Goal: Task Accomplishment & Management: Use online tool/utility

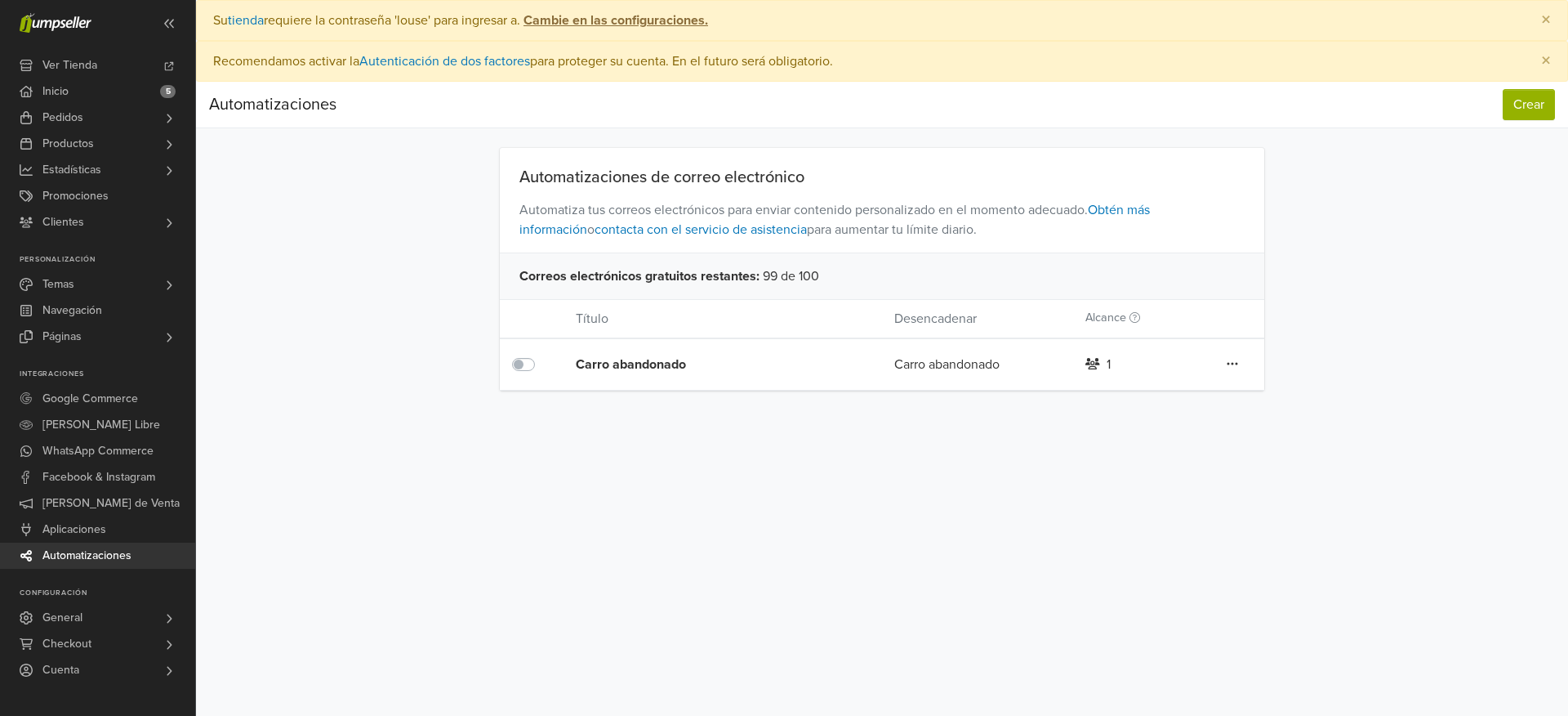
click at [630, 361] on div "Carro abandonado" at bounding box center [703, 364] width 255 height 20
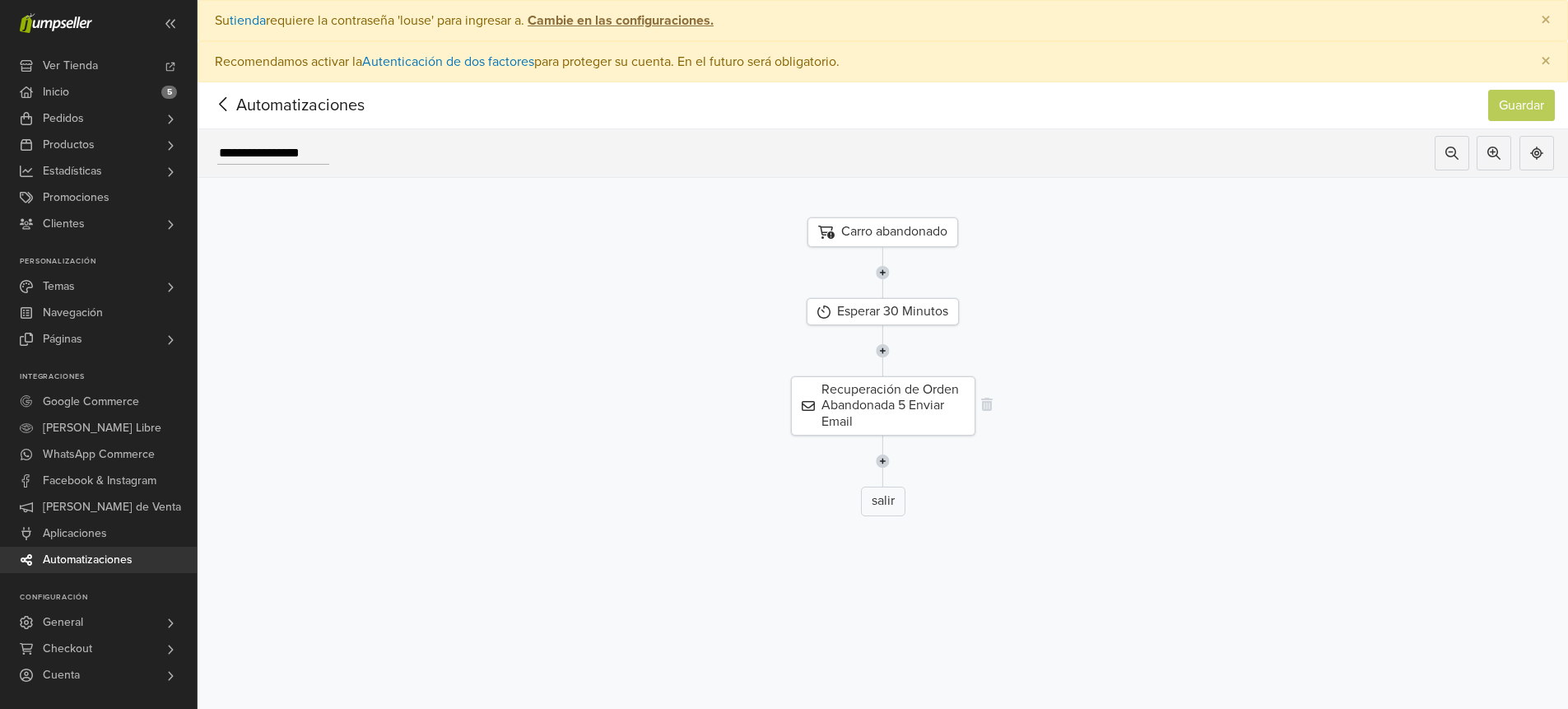
click at [898, 396] on div "Recuperación de Orden Abandonada 5 Enviar Email" at bounding box center [883, 406] width 185 height 59
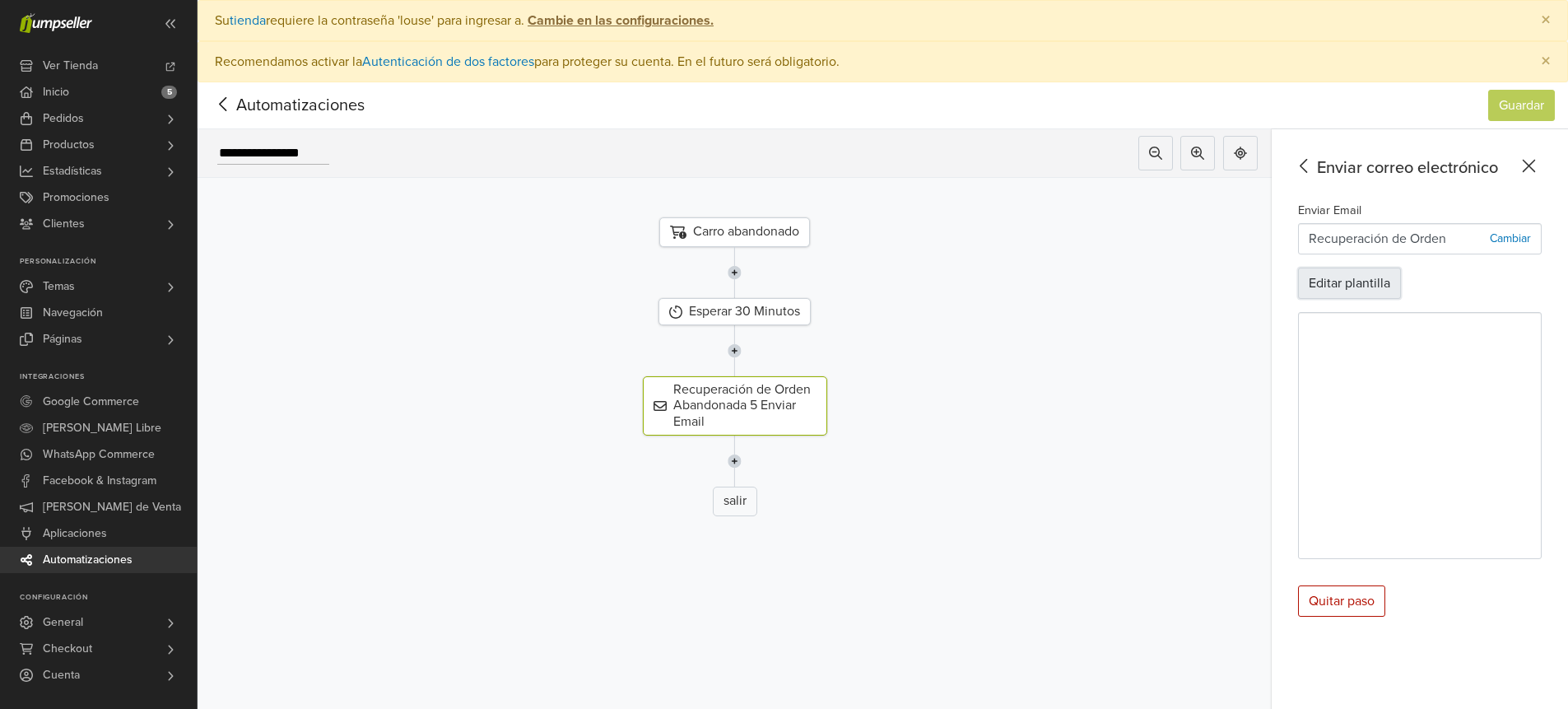
click at [1363, 278] on button "Editar plantilla" at bounding box center [1350, 283] width 103 height 31
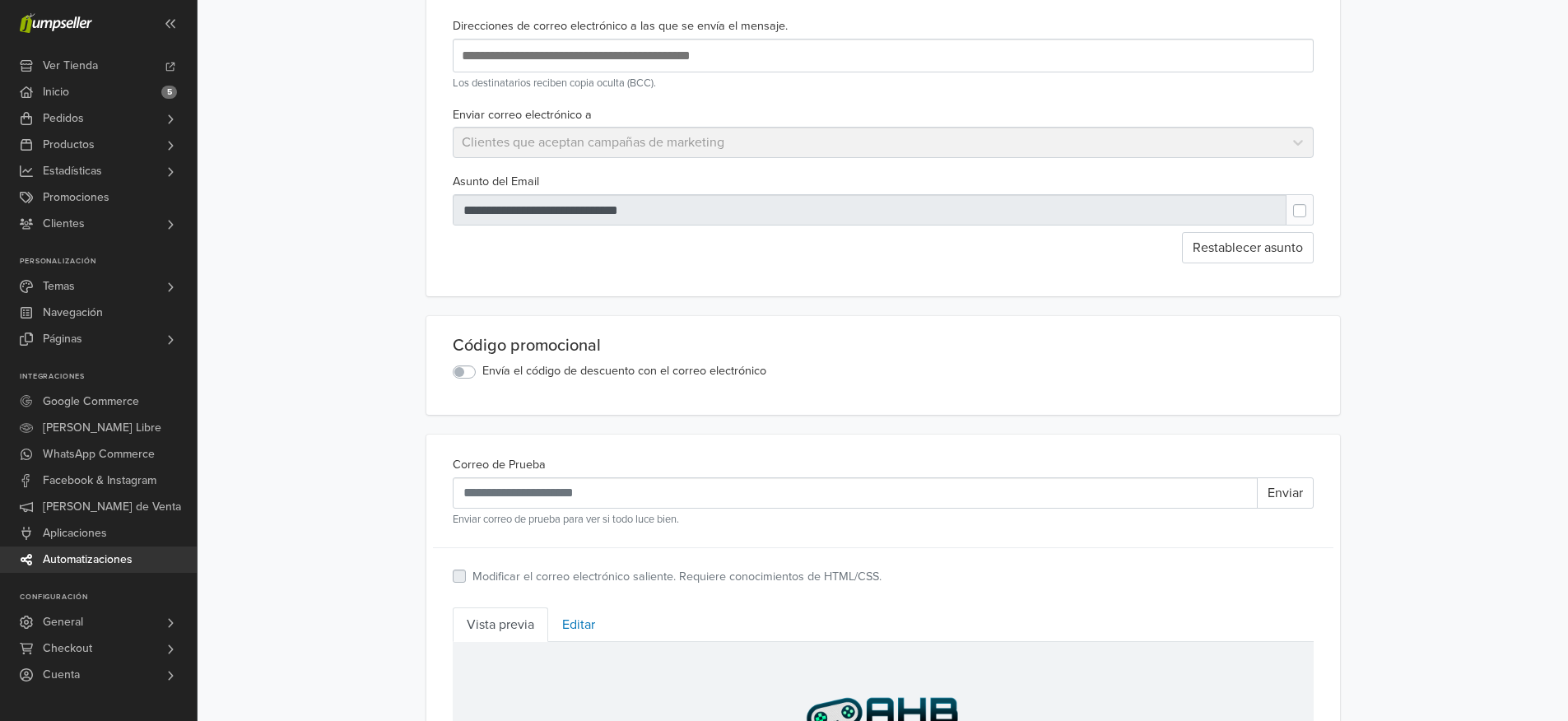
scroll to position [388, 0]
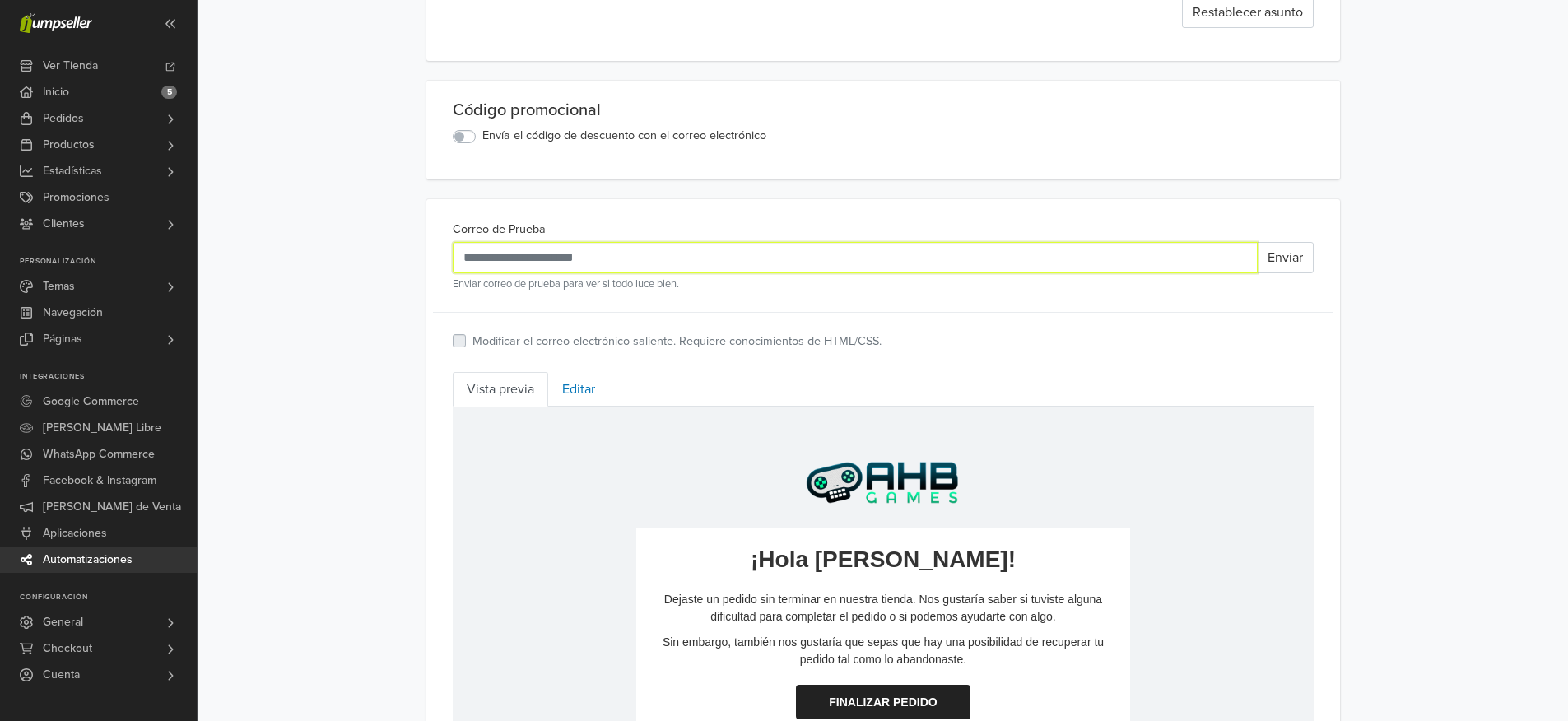
click at [683, 261] on input "Correo de Prueba" at bounding box center [855, 257] width 805 height 31
type input "**********"
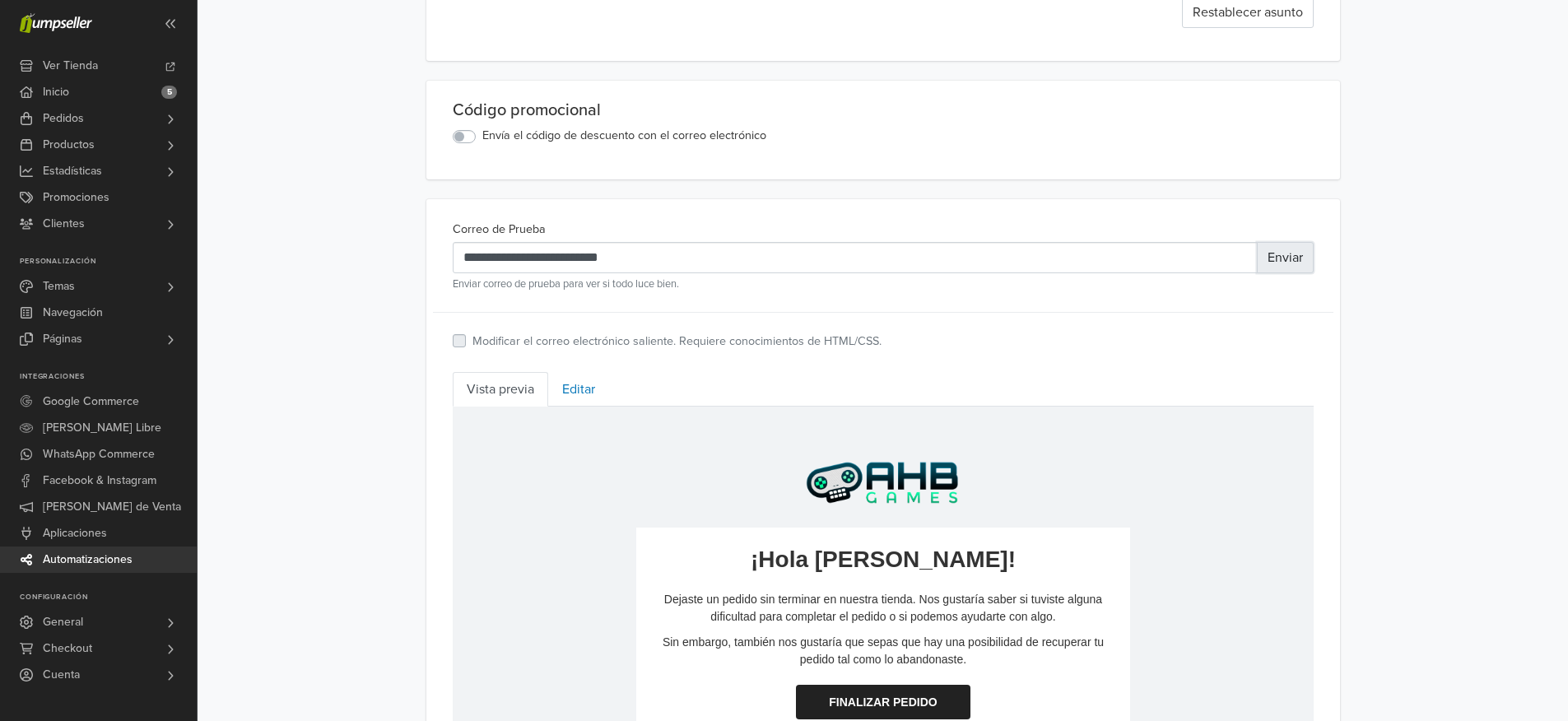
click at [1285, 260] on button "Enviar" at bounding box center [1285, 257] width 57 height 31
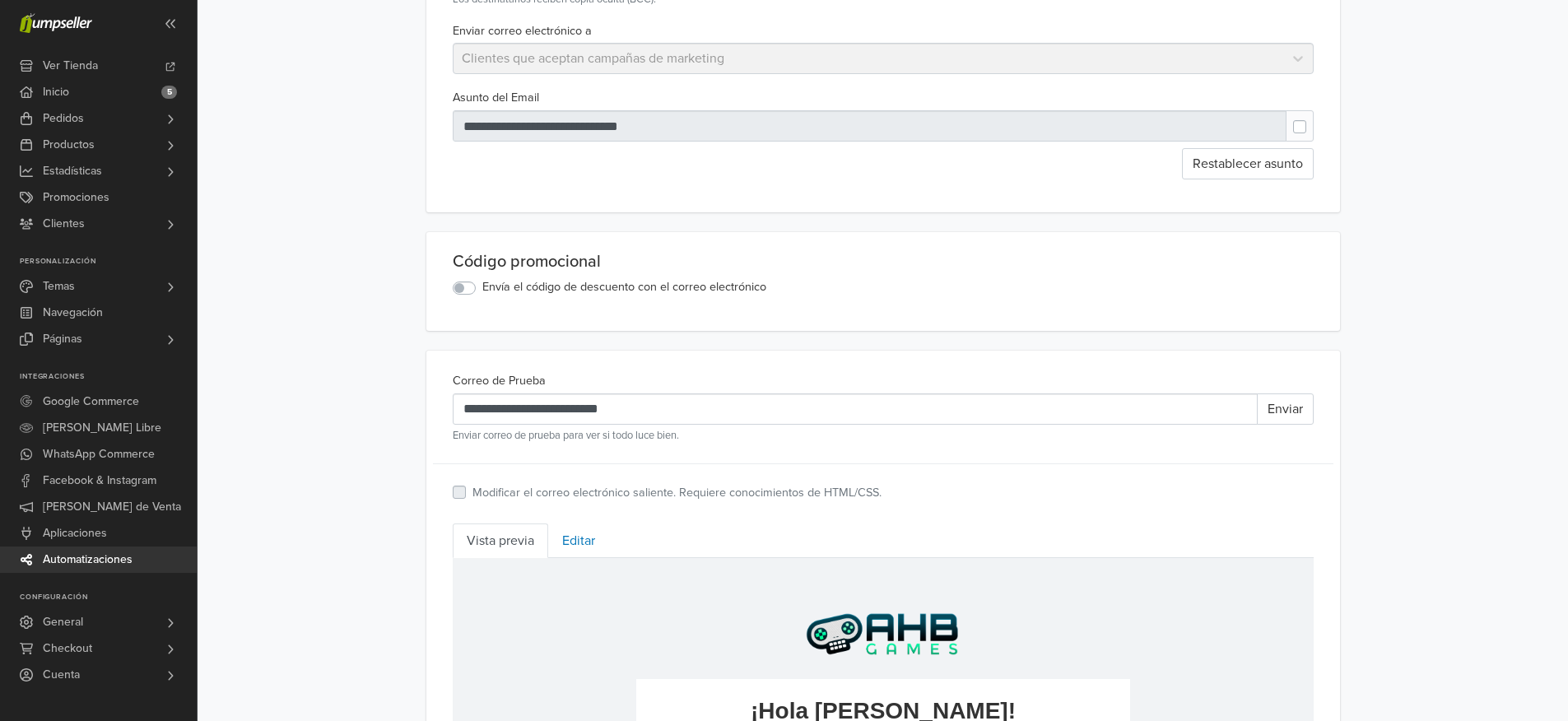
scroll to position [0, 0]
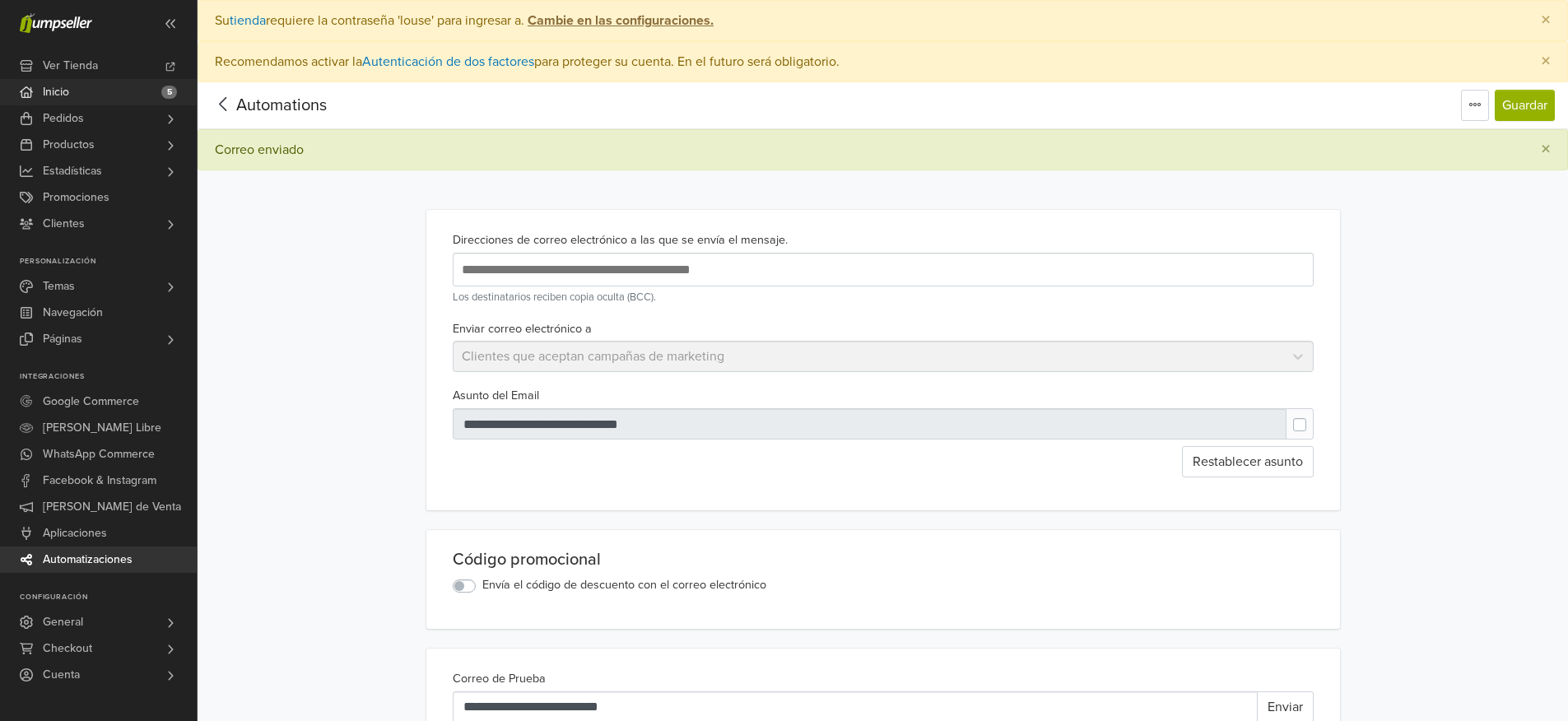
click at [78, 95] on link "Inicio 5" at bounding box center [98, 92] width 197 height 26
